Goal: Find specific page/section: Find specific page/section

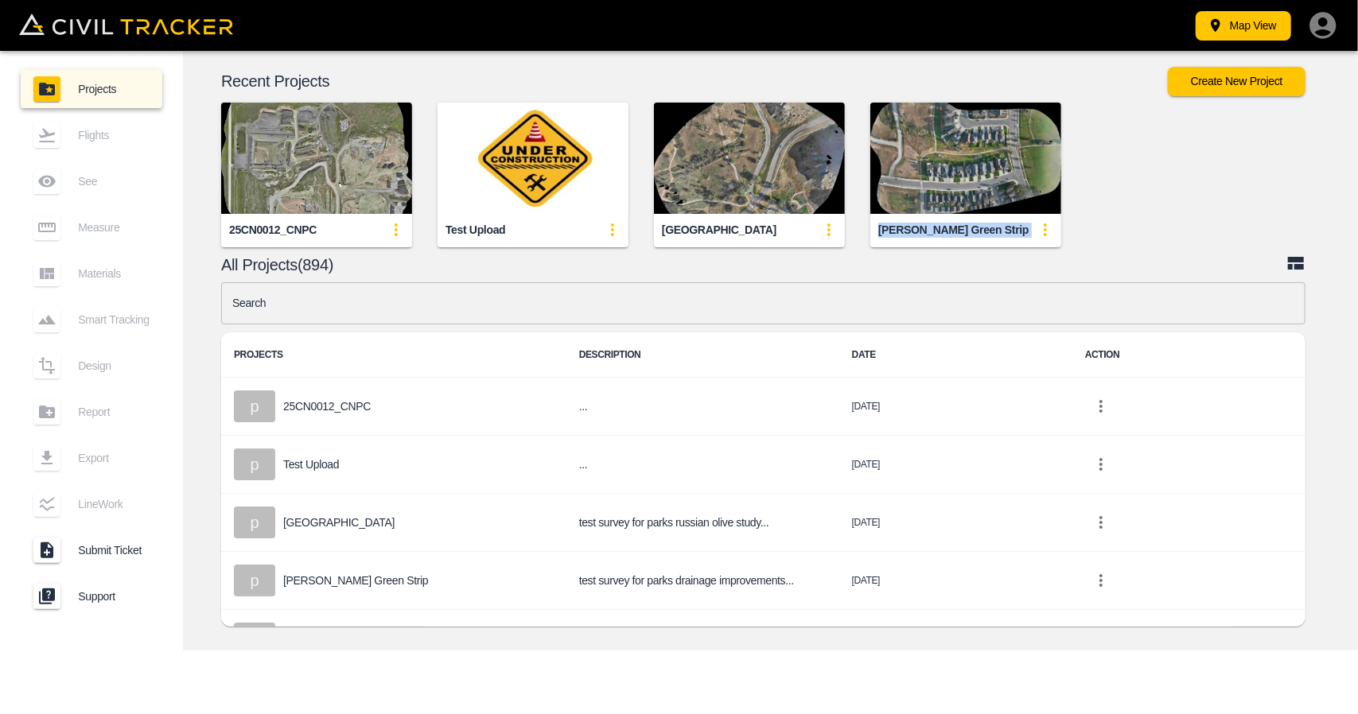
drag, startPoint x: 940, startPoint y: 228, endPoint x: 1038, endPoint y: 227, distance: 97.9
click at [1038, 227] on div "[PERSON_NAME] Green Strip" at bounding box center [965, 230] width 191 height 32
copy div "[PERSON_NAME] Green Strip"
click at [936, 129] on img "button" at bounding box center [965, 158] width 191 height 111
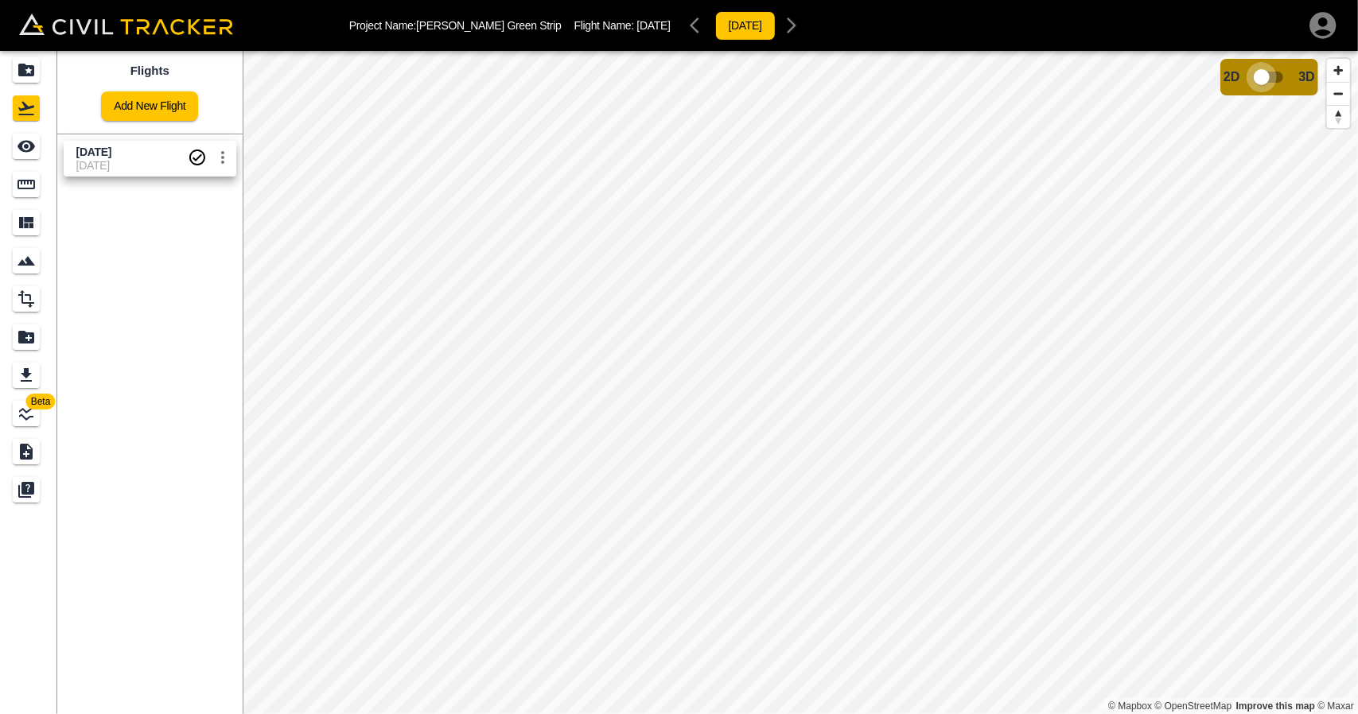
click at [1270, 77] on input "checkbox" at bounding box center [1261, 77] width 91 height 30
click at [1333, 66] on span "3D" at bounding box center [1333, 71] width 16 height 14
click at [1309, 78] on input "checkbox" at bounding box center [1309, 72] width 91 height 30
click at [76, 158] on span "[DATE]" at bounding box center [131, 152] width 111 height 15
click at [25, 157] on div "See" at bounding box center [26, 146] width 27 height 25
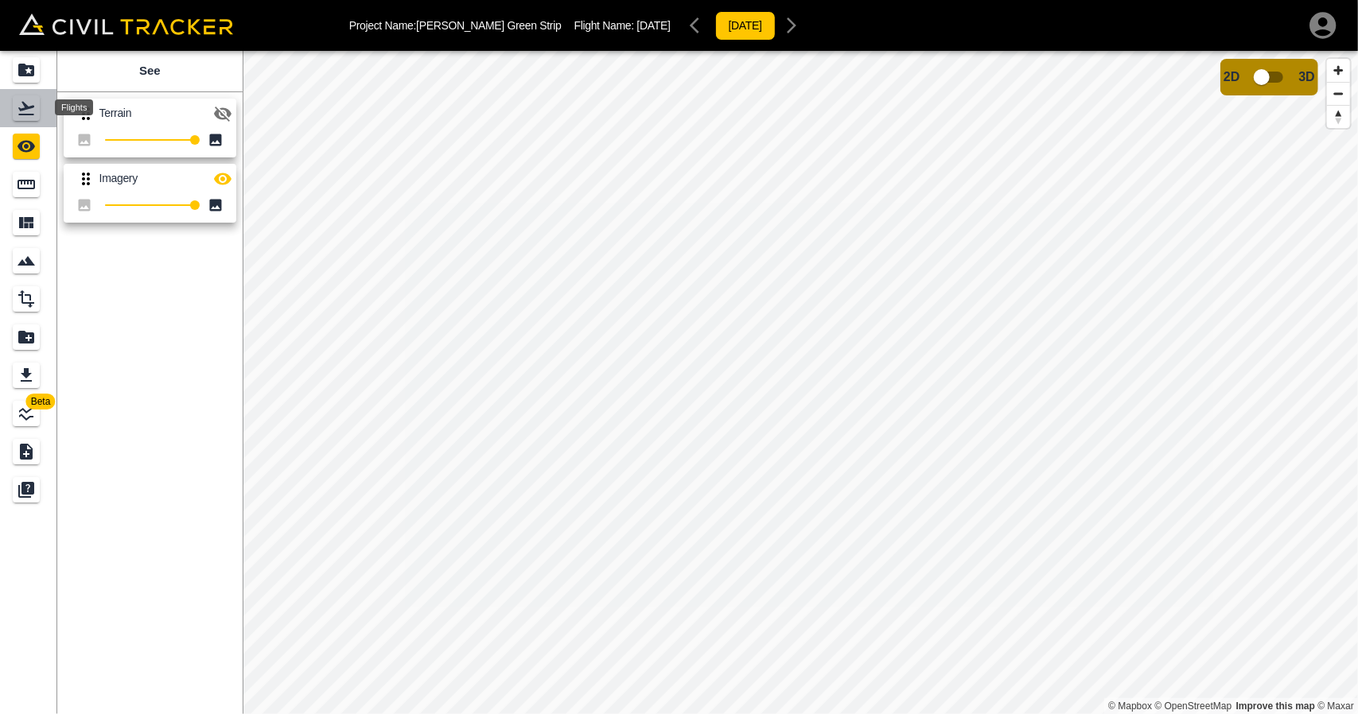
click at [30, 119] on div "Flights" at bounding box center [26, 107] width 27 height 25
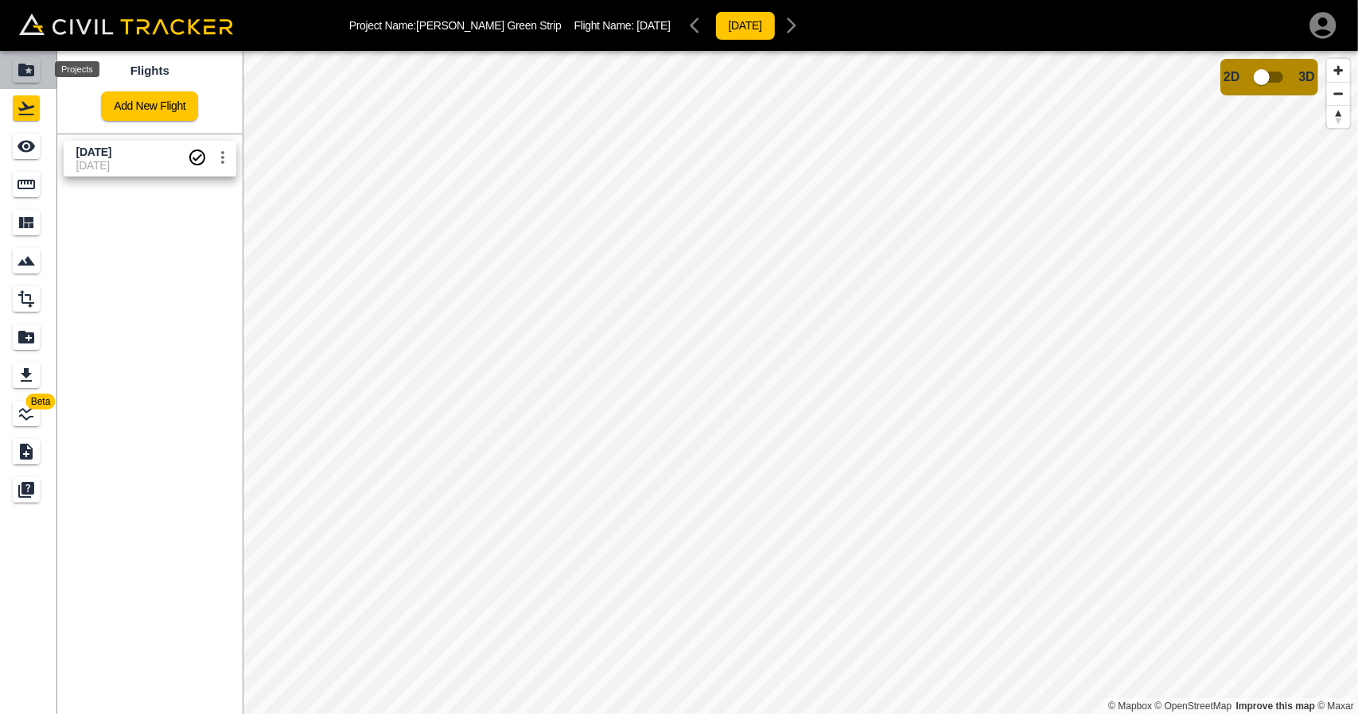
click at [27, 76] on icon "Projects" at bounding box center [26, 70] width 16 height 13
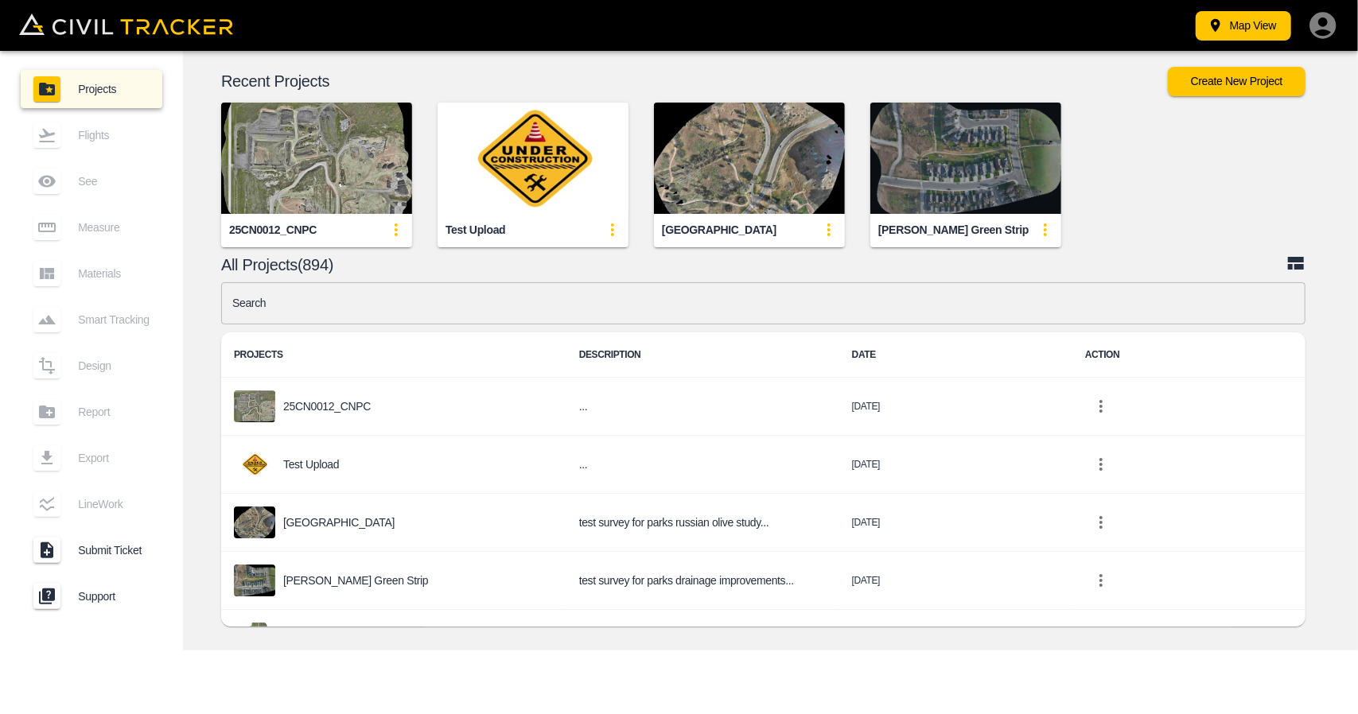
click at [917, 150] on img "button" at bounding box center [965, 158] width 191 height 111
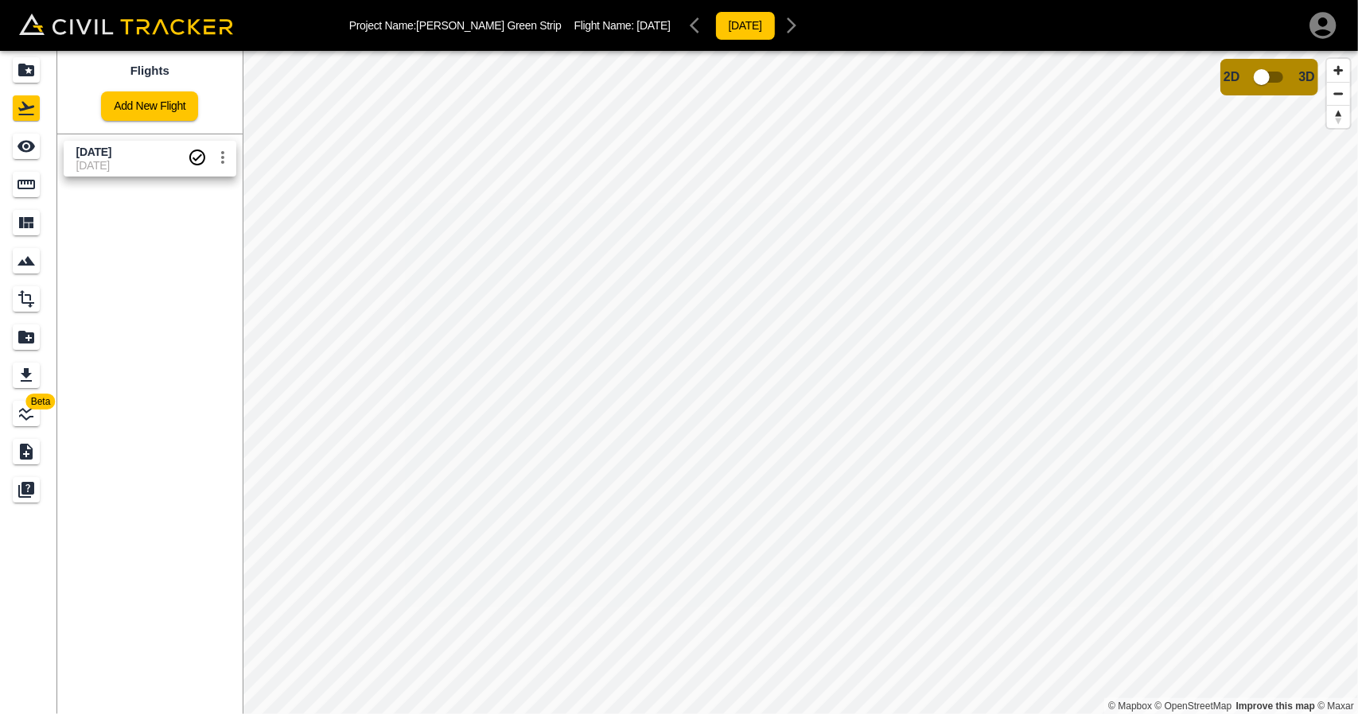
click at [1267, 78] on input "checkbox" at bounding box center [1261, 77] width 91 height 30
click at [1310, 74] on input "checkbox" at bounding box center [1309, 72] width 91 height 30
click at [35, 72] on icon "Projects" at bounding box center [26, 69] width 19 height 19
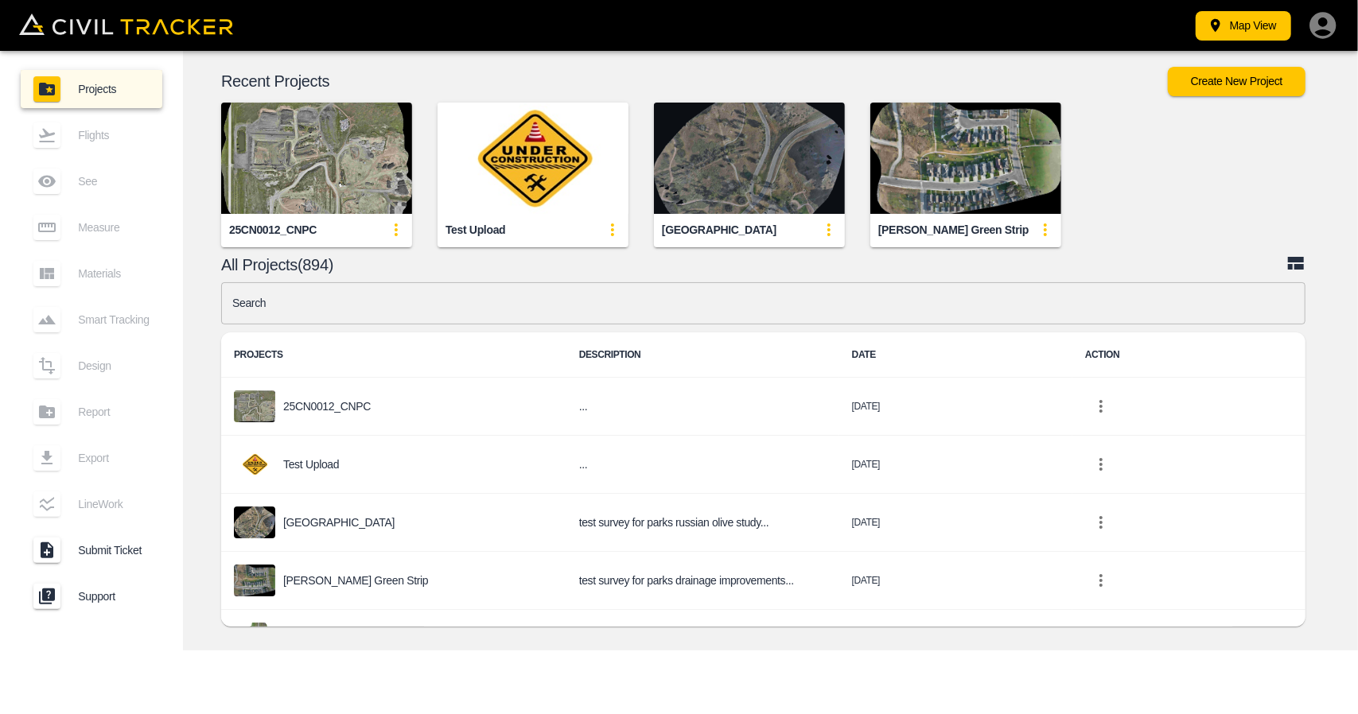
click at [803, 165] on img "button" at bounding box center [749, 158] width 191 height 111
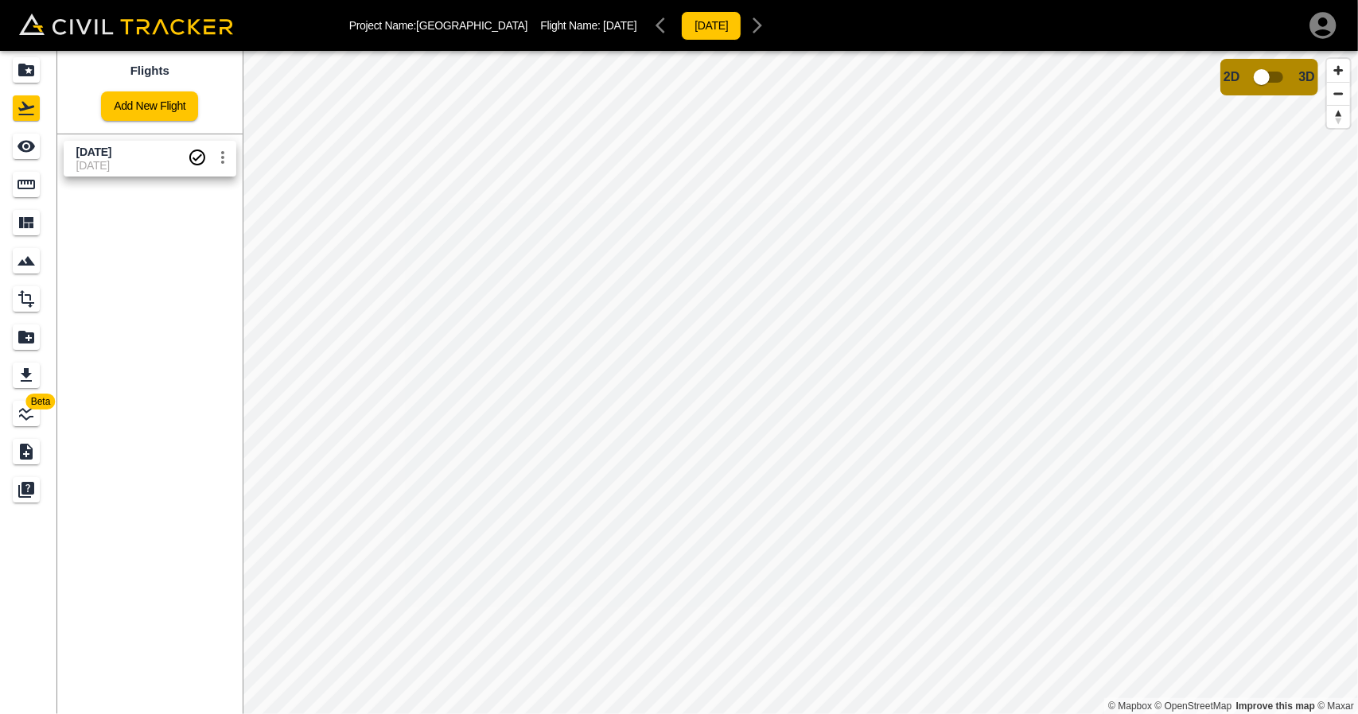
click at [124, 172] on link "[DATE] [DATE]" at bounding box center [150, 159] width 173 height 36
click at [1271, 82] on input "checkbox" at bounding box center [1261, 77] width 91 height 30
click at [1313, 72] on input "checkbox" at bounding box center [1309, 72] width 91 height 30
click at [25, 66] on icon "Projects" at bounding box center [26, 70] width 16 height 13
